Goal: Find specific page/section: Find specific page/section

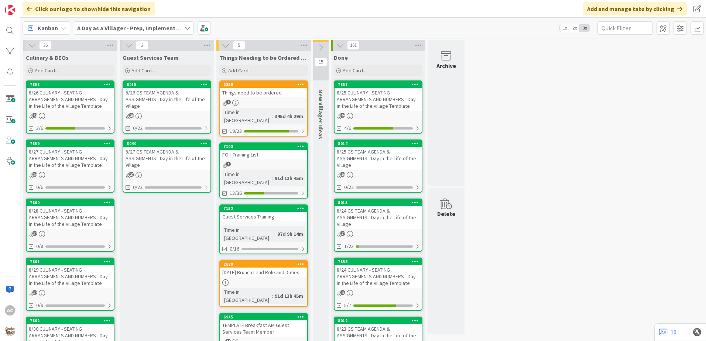
click at [80, 97] on div "8/26 CULINARY - SEATING ARRANGEMENTS AND NUMBERS - Day in the Life of the Villa…" at bounding box center [70, 99] width 87 height 23
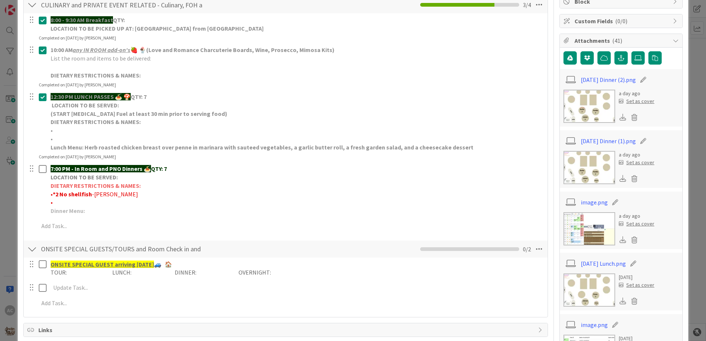
scroll to position [74, 0]
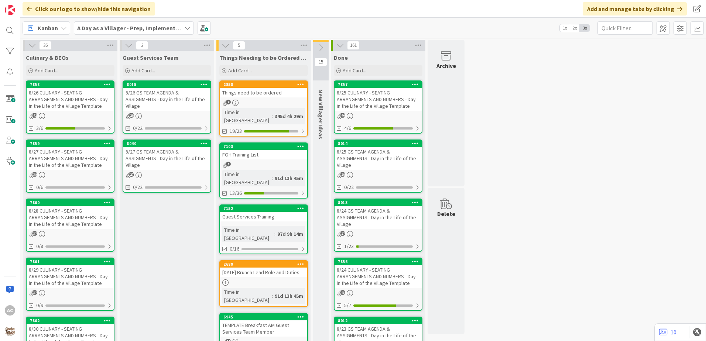
click at [83, 167] on div "8/27 CULINARY - SEATING ARRANGEMENTS AND NUMBERS - Day in the Life of the Villa…" at bounding box center [70, 158] width 87 height 23
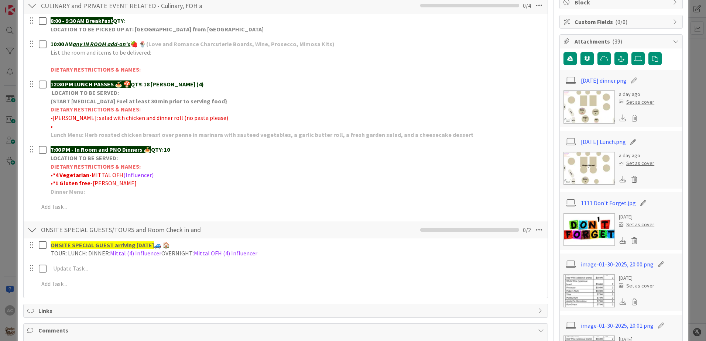
scroll to position [111, 0]
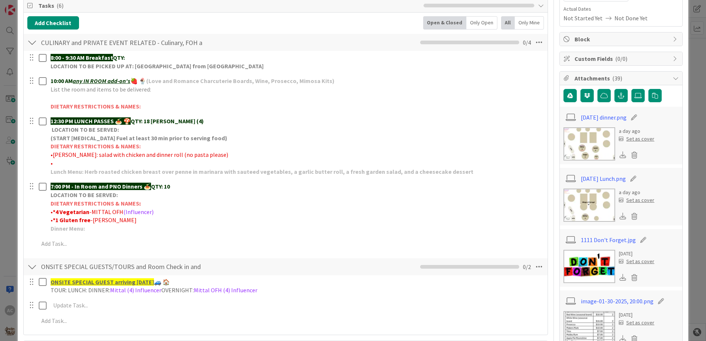
click at [593, 144] on img at bounding box center [589, 143] width 52 height 33
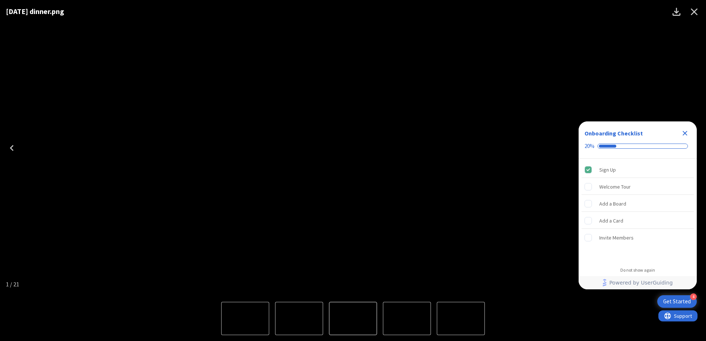
scroll to position [0, 0]
click at [695, 14] on icon "Close" at bounding box center [694, 12] width 12 height 12
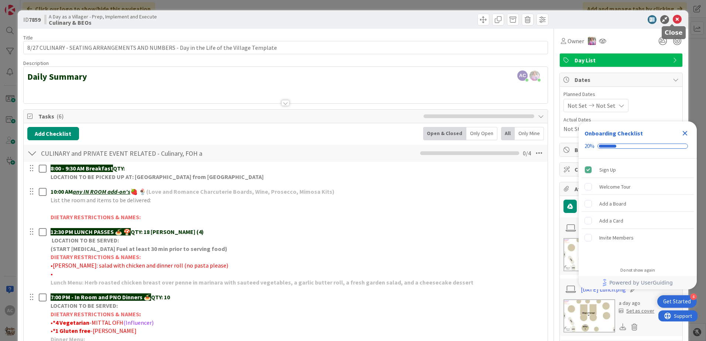
click at [673, 18] on icon at bounding box center [677, 19] width 9 height 9
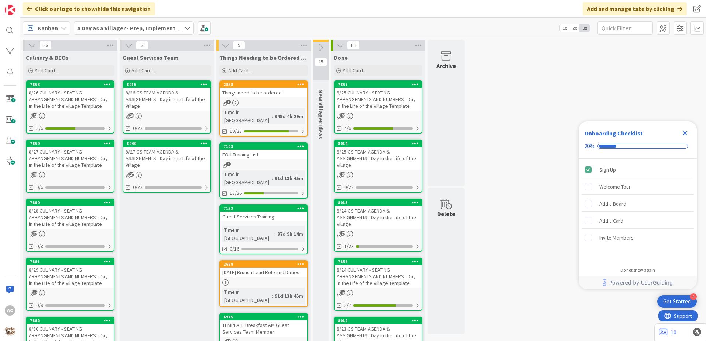
click at [64, 93] on div "8/26 CULINARY - SEATING ARRANGEMENTS AND NUMBERS - Day in the Life of the Villa…" at bounding box center [70, 99] width 87 height 23
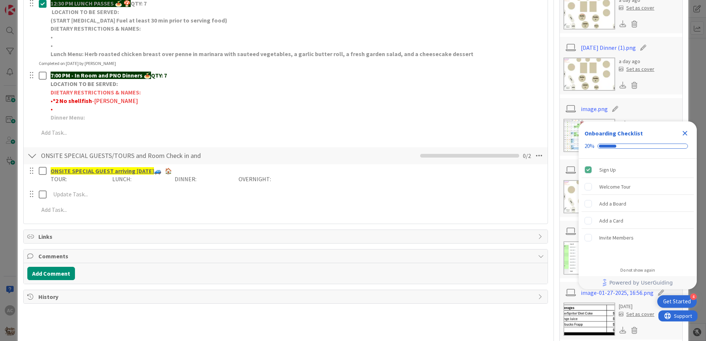
scroll to position [258, 0]
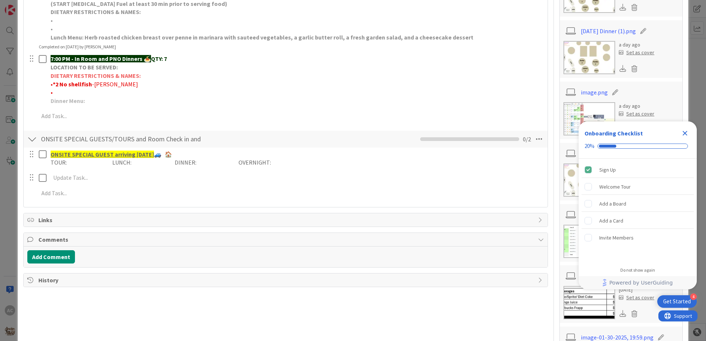
click at [594, 55] on img at bounding box center [589, 57] width 52 height 33
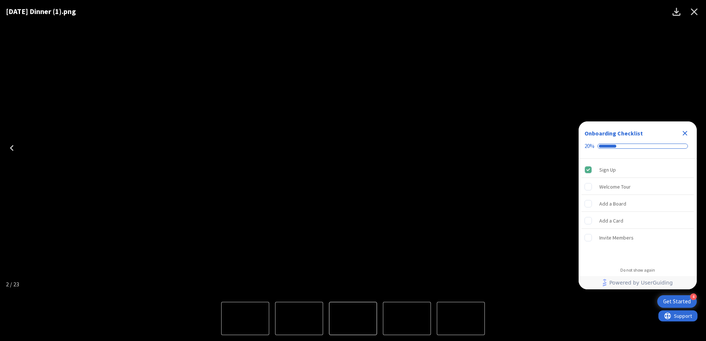
click at [694, 11] on icon "Close" at bounding box center [694, 12] width 12 height 12
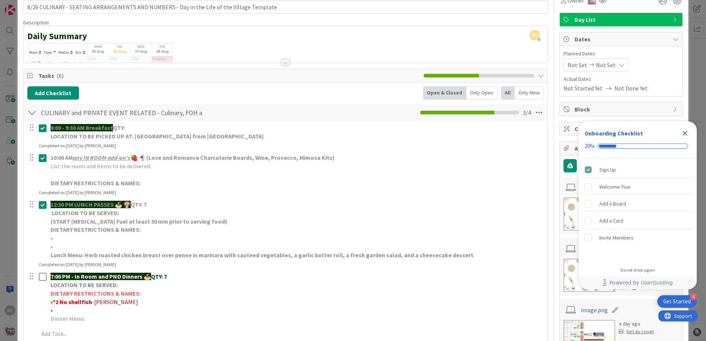
scroll to position [0, 0]
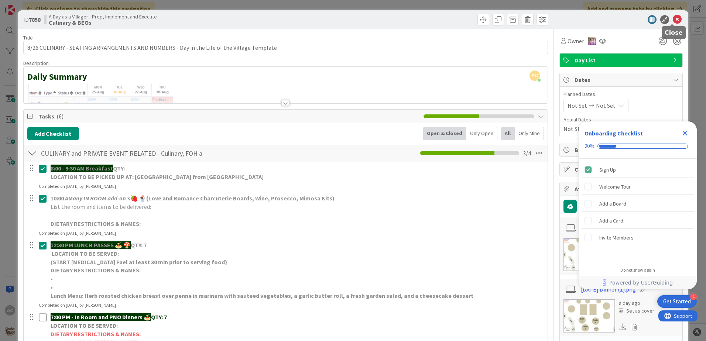
click at [673, 21] on icon at bounding box center [677, 19] width 9 height 9
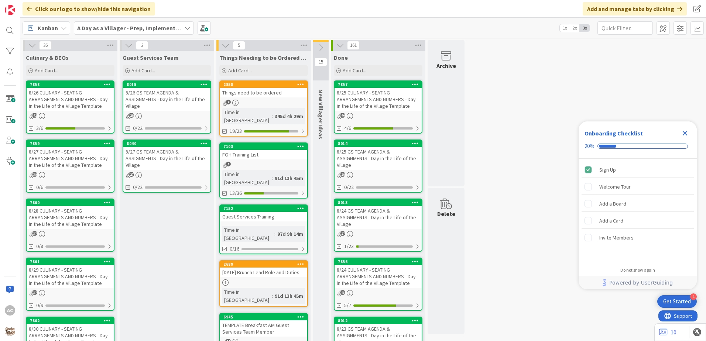
click at [82, 174] on div "39" at bounding box center [70, 175] width 87 height 6
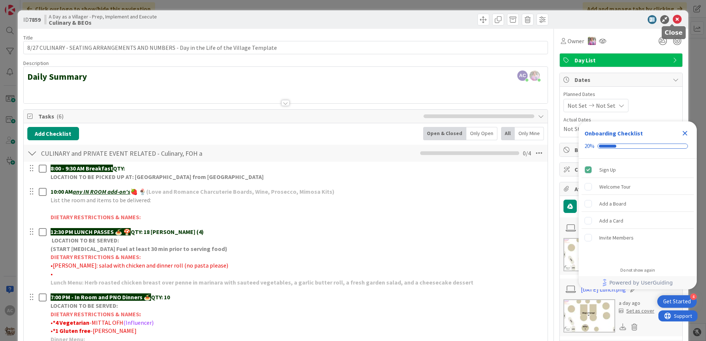
click at [673, 19] on icon at bounding box center [677, 19] width 9 height 9
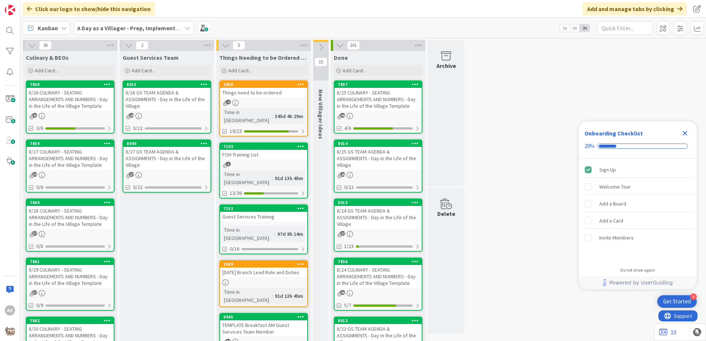
click at [75, 227] on div "8/28 CULINARY - SEATING ARRANGEMENTS AND NUMBERS - Day in the Life of the Villa…" at bounding box center [70, 217] width 87 height 23
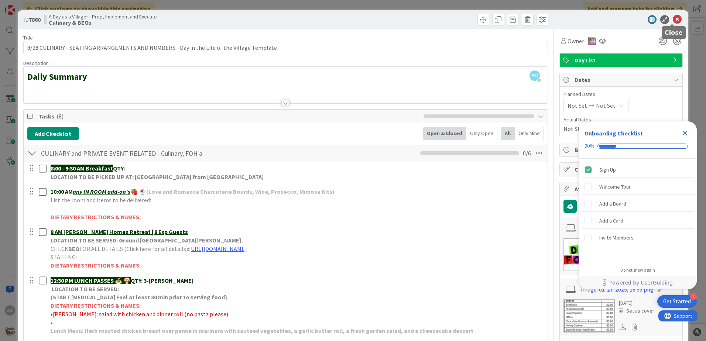
click at [673, 19] on icon at bounding box center [677, 19] width 9 height 9
